Goal: Task Accomplishment & Management: Manage account settings

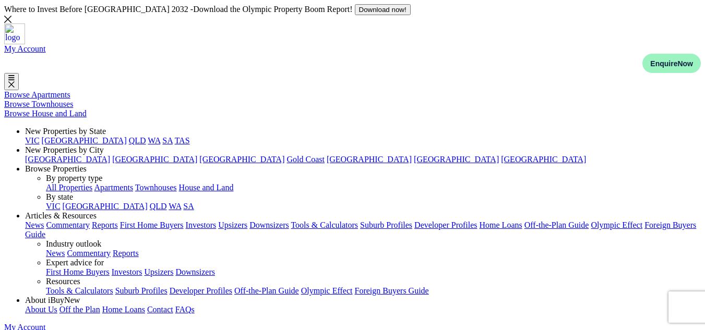
click at [18, 25] on link "Posts" at bounding box center [9, 20] width 18 height 9
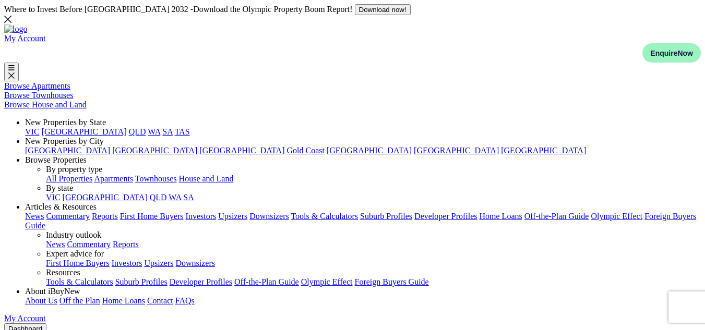
select select "4"
select select "17"
select select "1590"
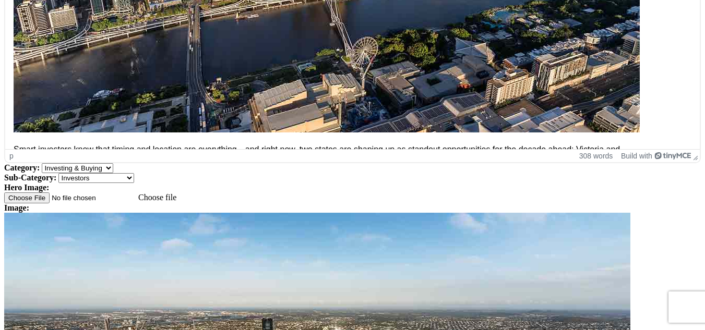
scroll to position [730, 0]
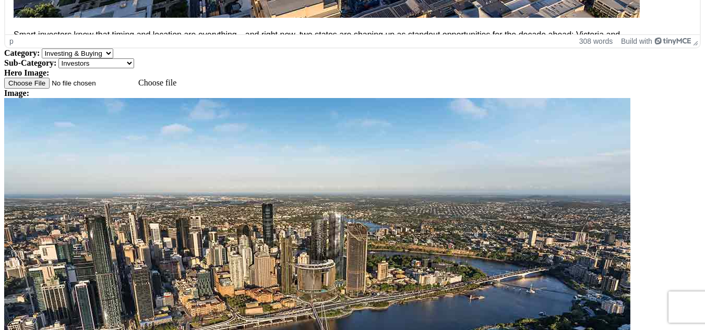
scroll to position [939, 0]
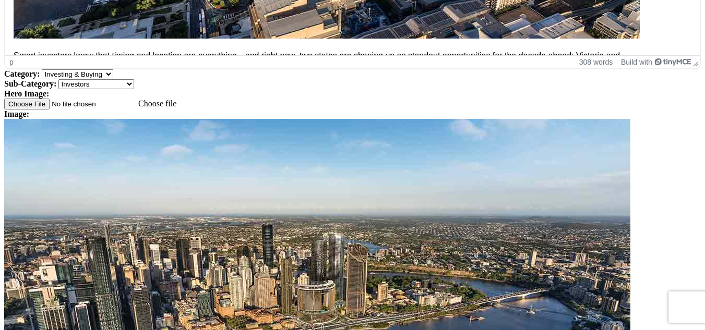
select select "1"
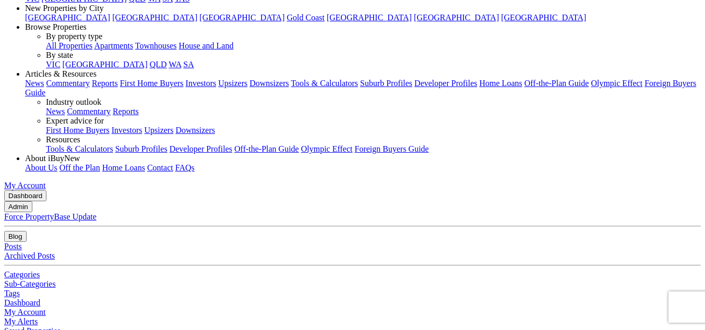
scroll to position [136, 0]
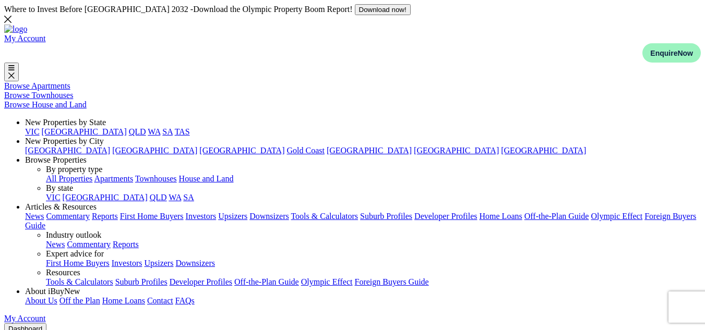
select select "4"
select select "17"
select select "1590"
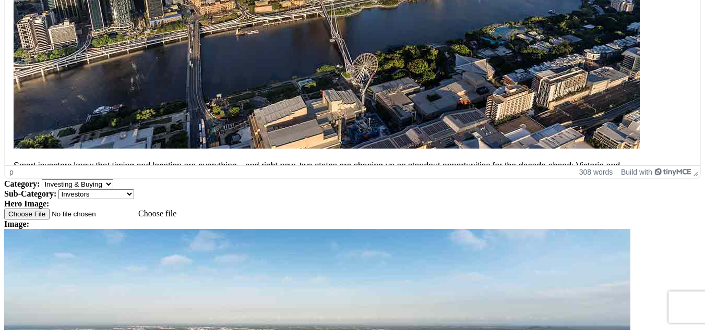
scroll to position [832, 0]
